Goal: Task Accomplishment & Management: Manage account settings

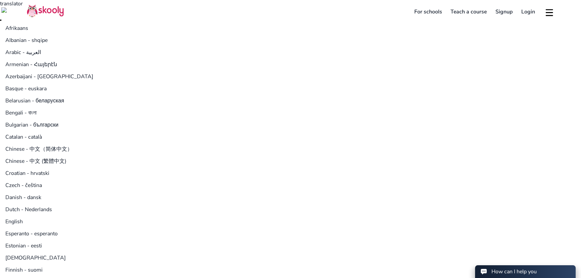
select select "971"
select select "[GEOGRAPHIC_DATA]"
select select "[GEOGRAPHIC_DATA]/[GEOGRAPHIC_DATA]"
click at [532, 12] on link "Login" at bounding box center [528, 11] width 22 height 11
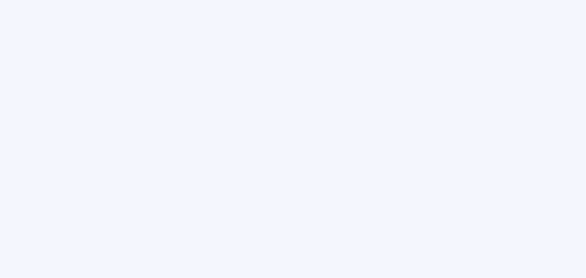
type input "[EMAIL_ADDRESS][DOMAIN_NAME]"
